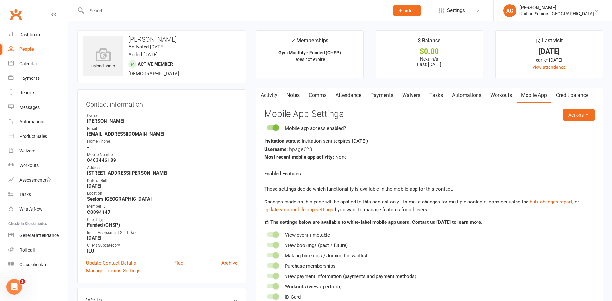
scroll to position [64, 0]
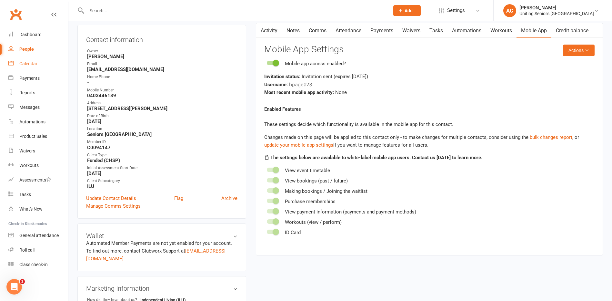
click at [34, 64] on div "Calendar" at bounding box center [28, 63] width 18 height 5
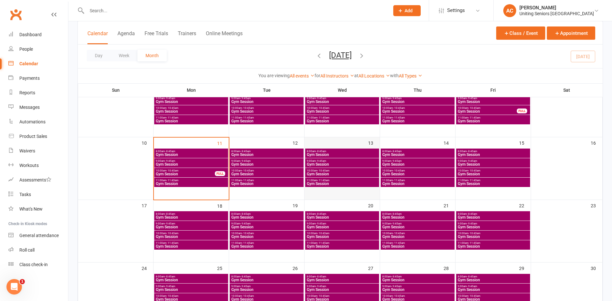
scroll to position [129, 0]
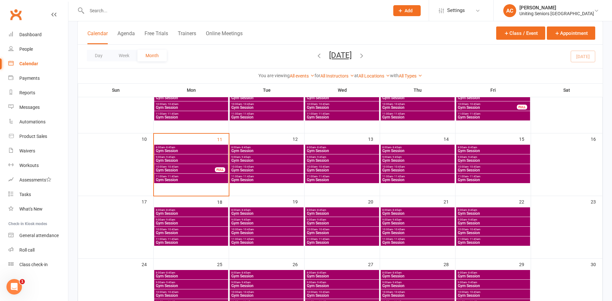
click at [325, 177] on span "- 11:45am" at bounding box center [323, 176] width 12 height 3
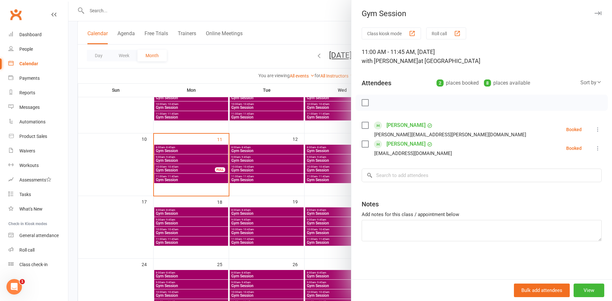
click at [594, 147] on icon at bounding box center [597, 148] width 6 height 6
click at [563, 170] on link "Remove" at bounding box center [566, 173] width 69 height 13
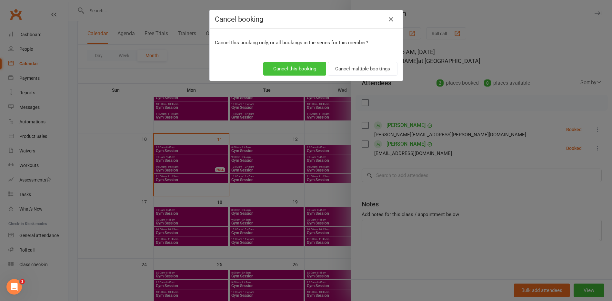
click at [310, 67] on button "Cancel this booking" at bounding box center [294, 69] width 63 height 14
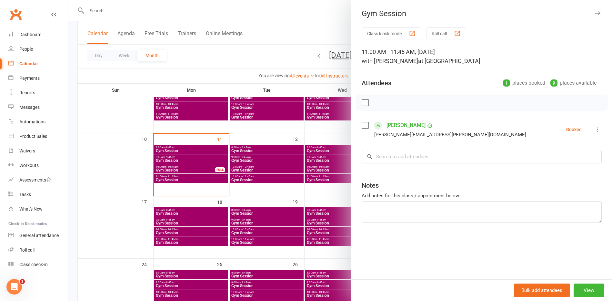
click at [596, 12] on icon "button" at bounding box center [597, 13] width 7 height 4
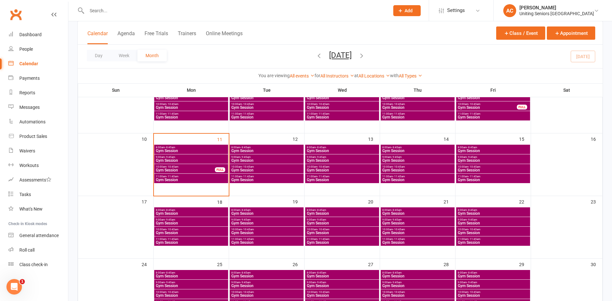
click at [196, 168] on span "10:00am - 10:45am" at bounding box center [185, 166] width 60 height 3
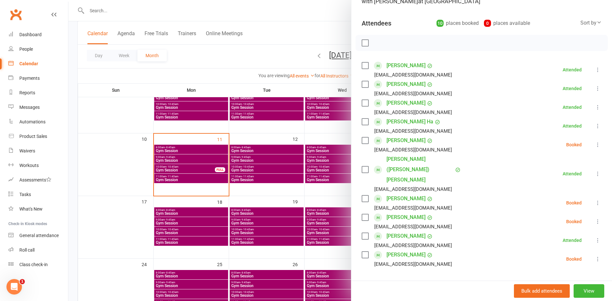
scroll to position [64, 0]
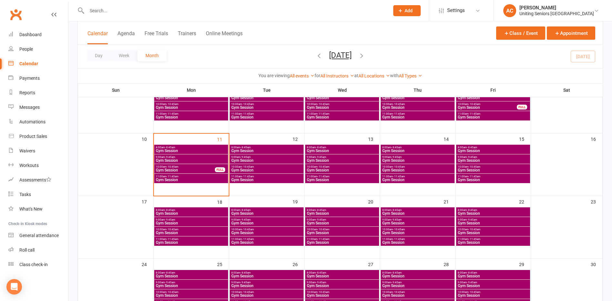
click at [185, 167] on span "10:00am - 10:45am" at bounding box center [185, 166] width 60 height 3
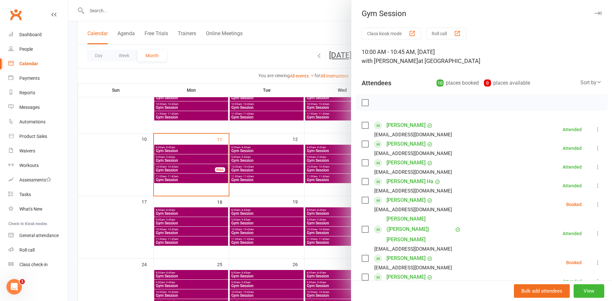
scroll to position [32, 0]
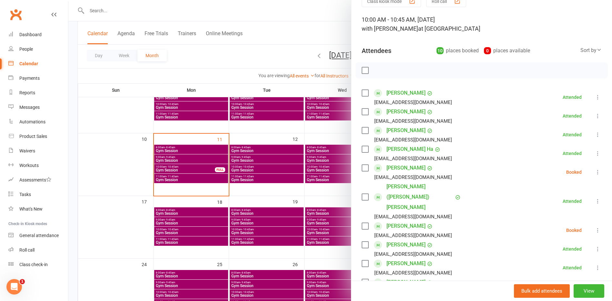
click at [285, 17] on div at bounding box center [339, 150] width 543 height 301
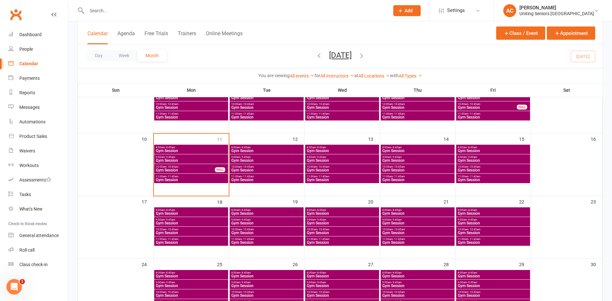
click at [289, 31] on div "Calendar Agenda Free Trials Trainers Online Meetings Class / Event Appointment" at bounding box center [340, 32] width 525 height 23
click at [195, 165] on span "10:00am - 10:45am" at bounding box center [185, 166] width 60 height 3
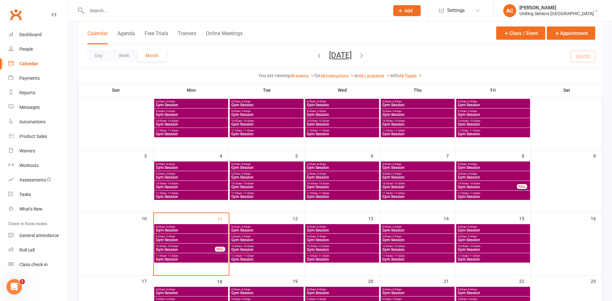
scroll to position [97, 0]
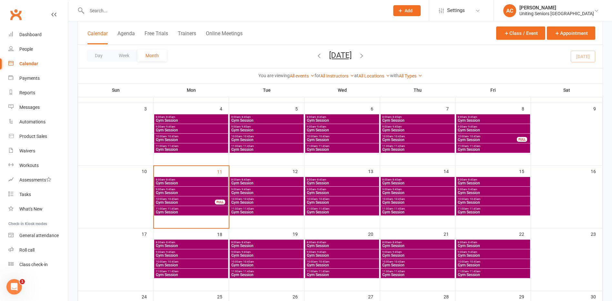
click at [200, 200] on span "10:00am - 10:45am" at bounding box center [185, 198] width 60 height 3
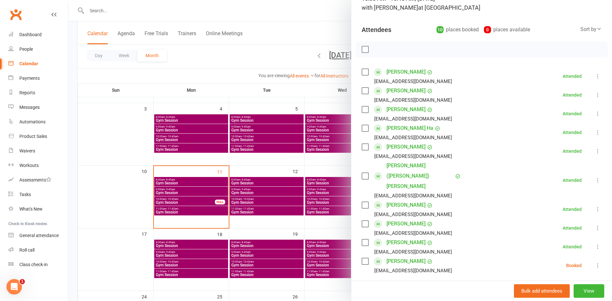
scroll to position [64, 0]
